Goal: Information Seeking & Learning: Understand process/instructions

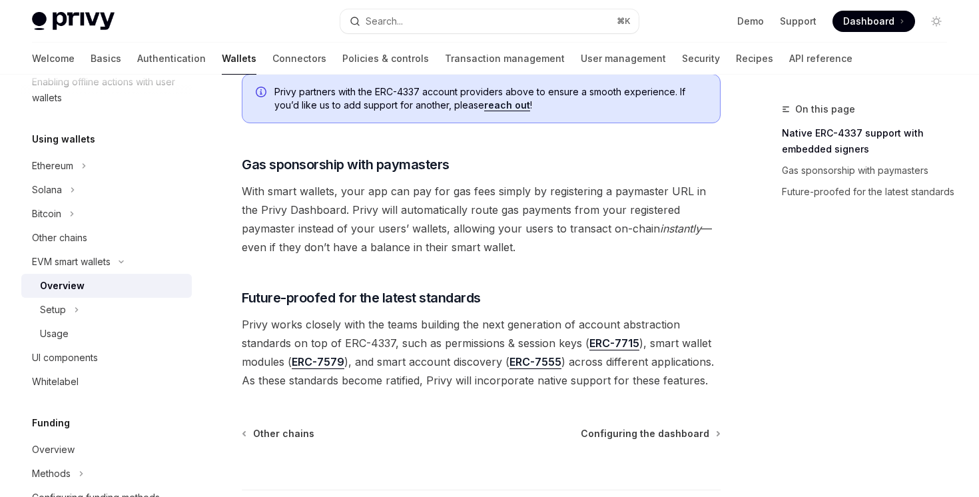
scroll to position [1115, 0]
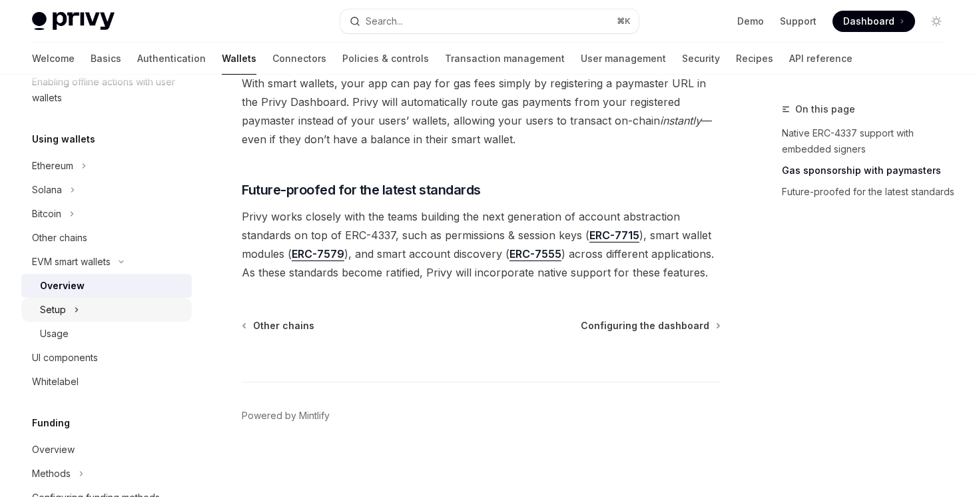
click at [138, 306] on div "Setup" at bounding box center [106, 310] width 170 height 24
type textarea "*"
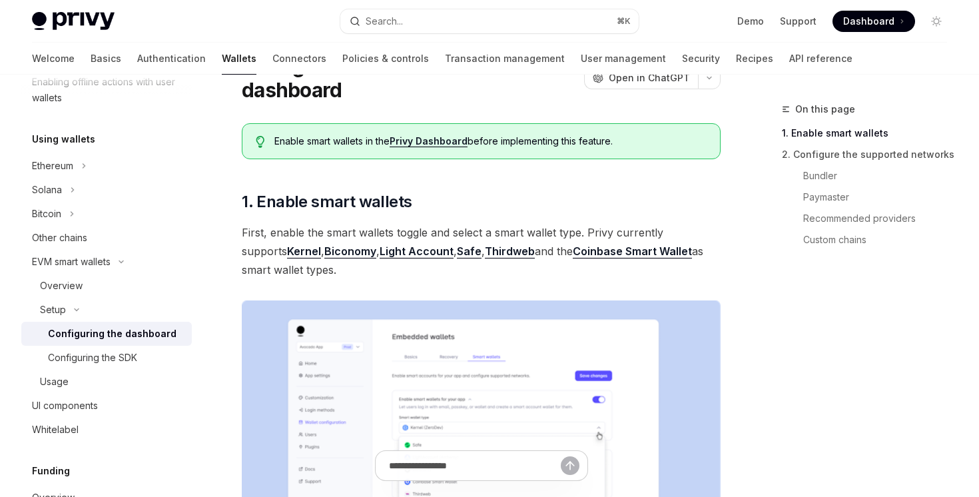
scroll to position [148, 0]
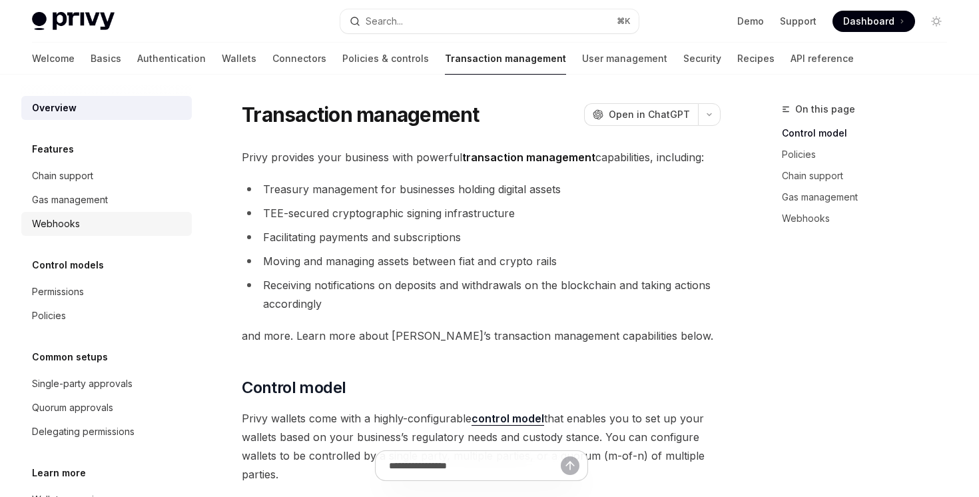
click at [162, 218] on div "Webhooks" at bounding box center [108, 224] width 152 height 16
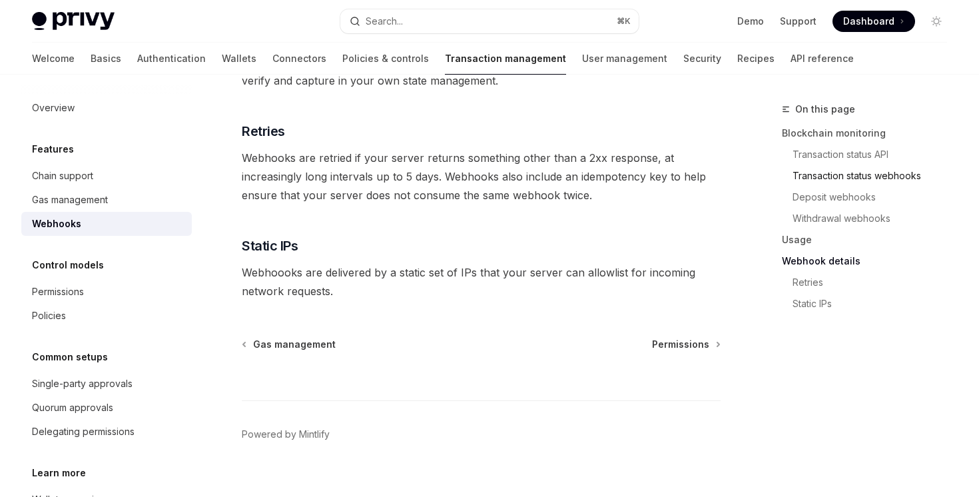
click at [816, 180] on link "Transaction status webhooks" at bounding box center [874, 175] width 165 height 21
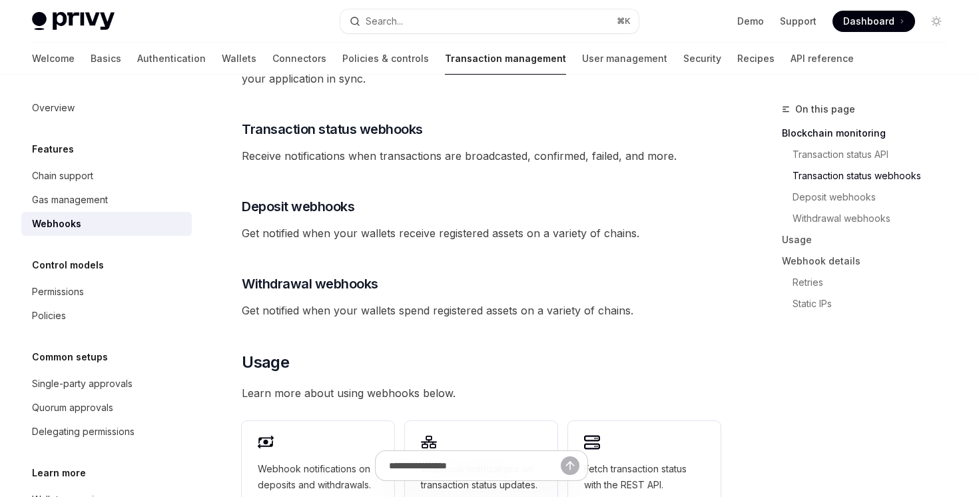
scroll to position [475, 0]
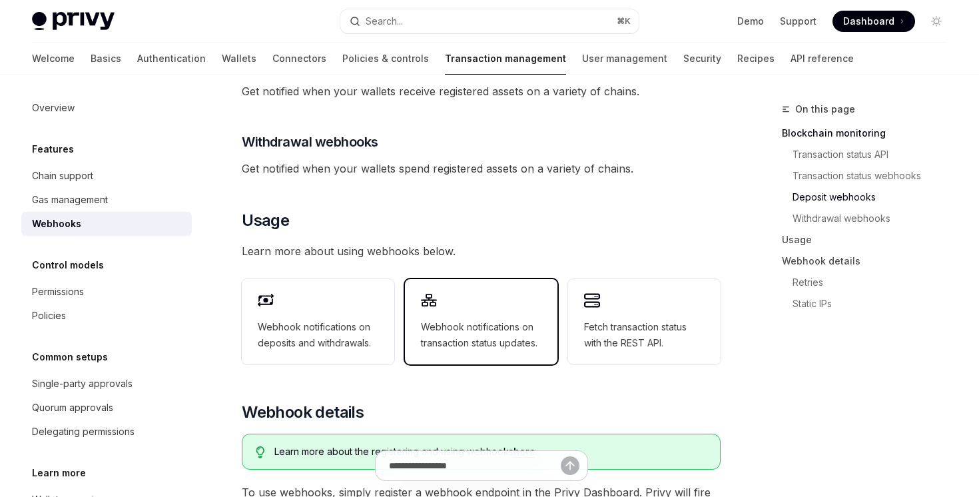
click at [451, 319] on span "Webhook notifications on transaction status updates." at bounding box center [481, 335] width 121 height 32
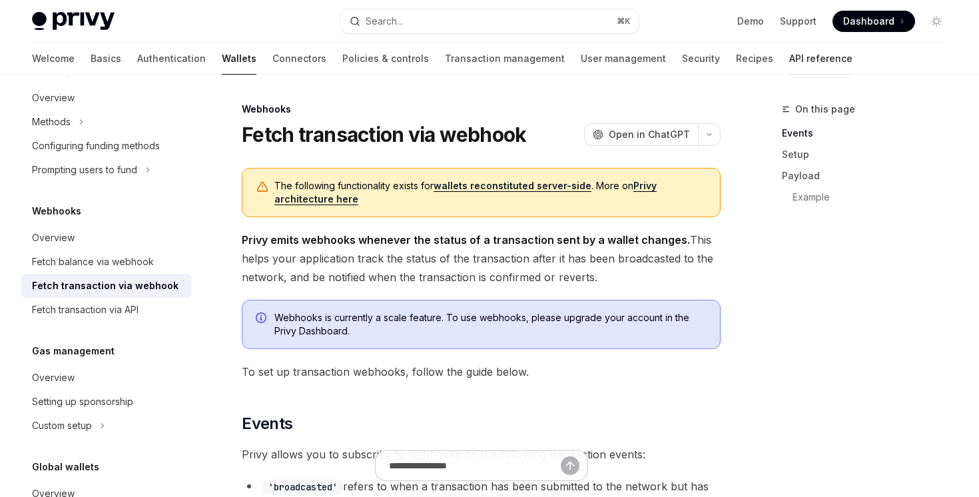
click at [789, 68] on link "API reference" at bounding box center [820, 59] width 63 height 32
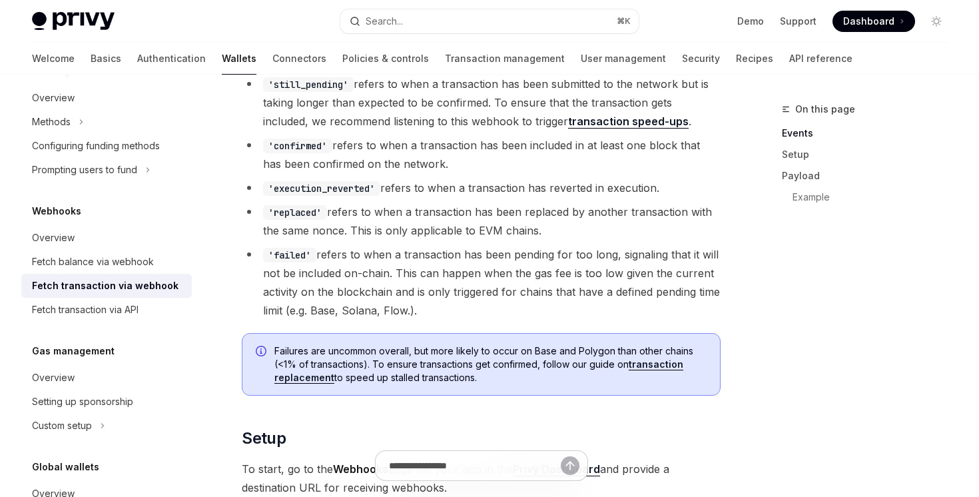
scroll to position [502, 0]
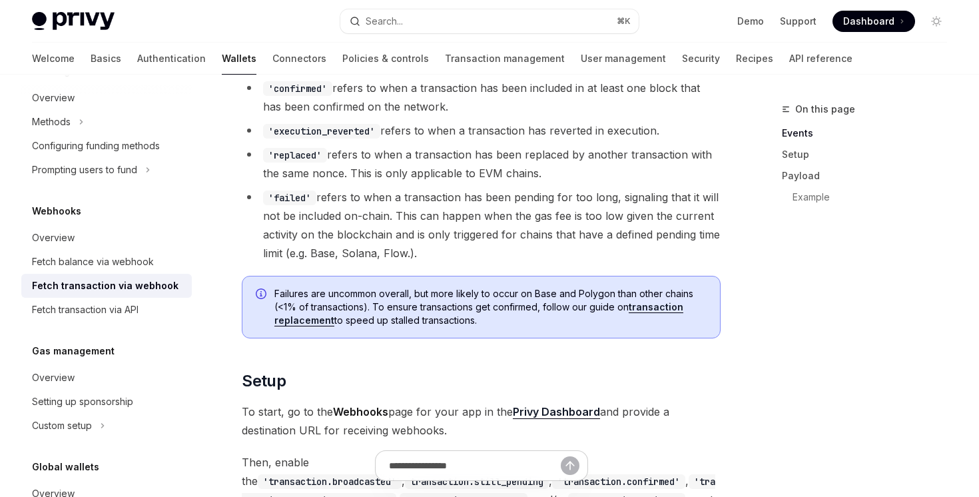
click at [318, 322] on link "transaction replacement" at bounding box center [478, 313] width 409 height 25
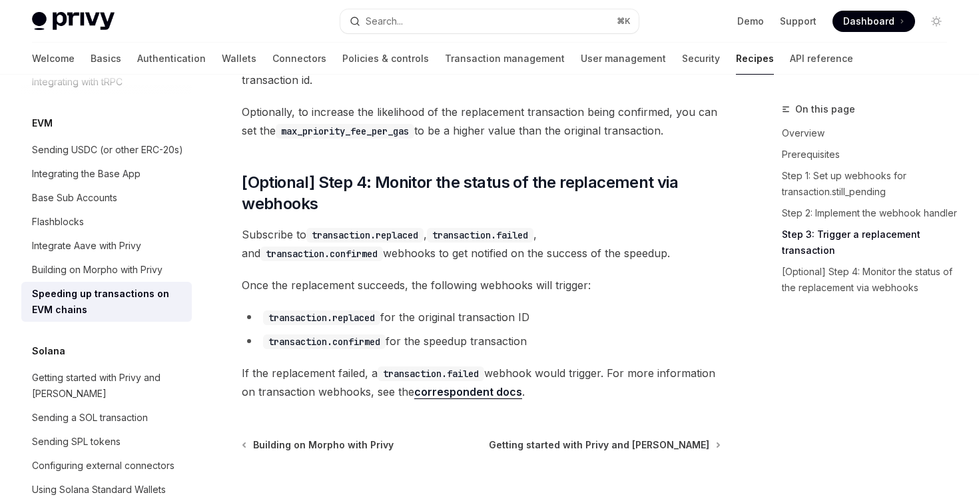
scroll to position [1615, 0]
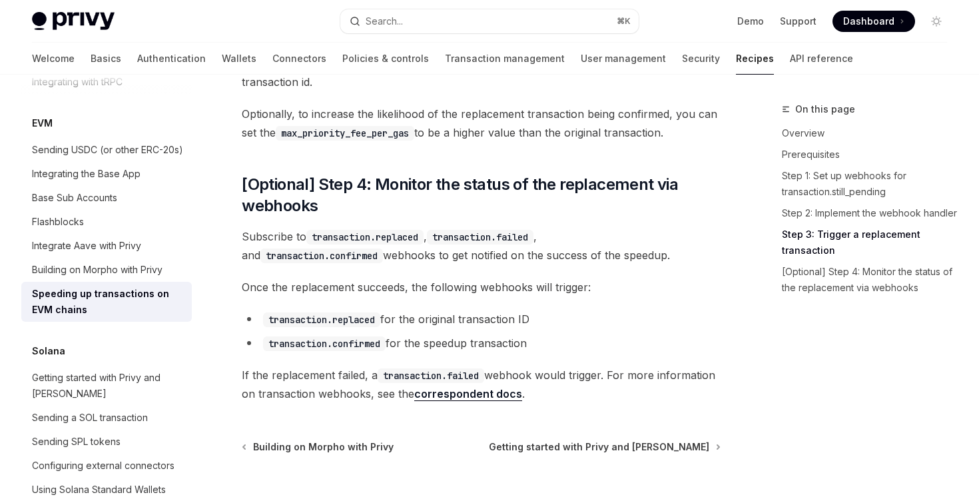
click at [478, 387] on link "correspondent docs" at bounding box center [468, 394] width 108 height 14
type textarea "*"
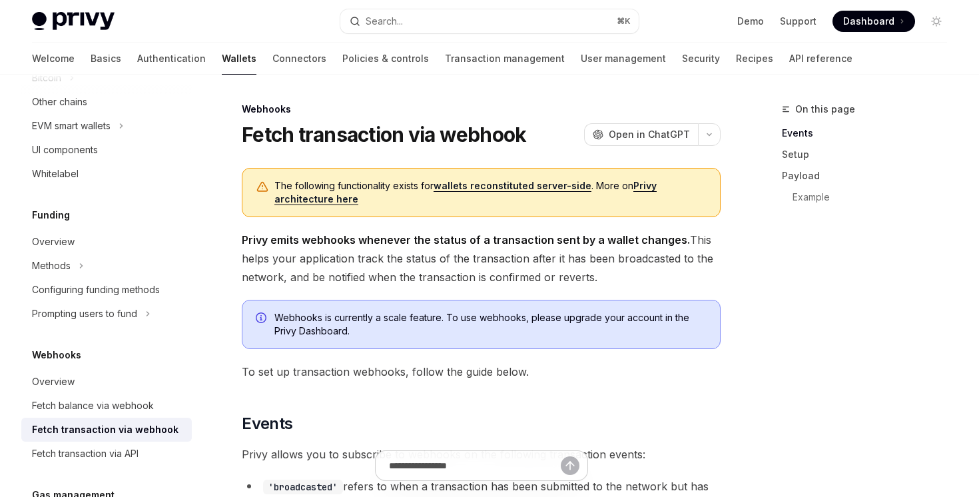
scroll to position [358, 0]
